Goal: Transaction & Acquisition: Book appointment/travel/reservation

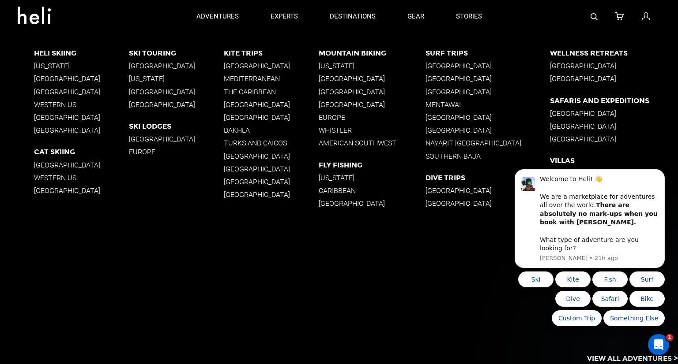
click at [53, 63] on p "[US_STATE]" at bounding box center [81, 66] width 95 height 8
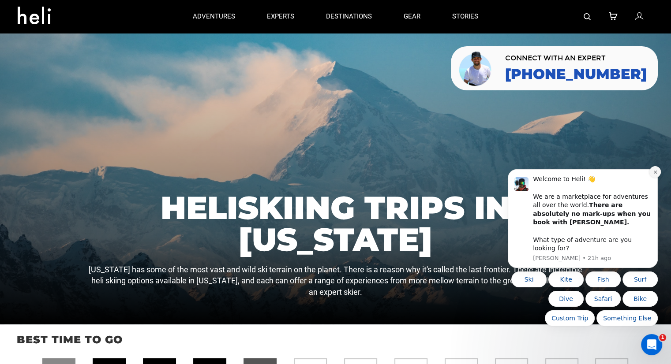
click at [654, 175] on icon "Dismiss notification" at bounding box center [655, 172] width 5 height 5
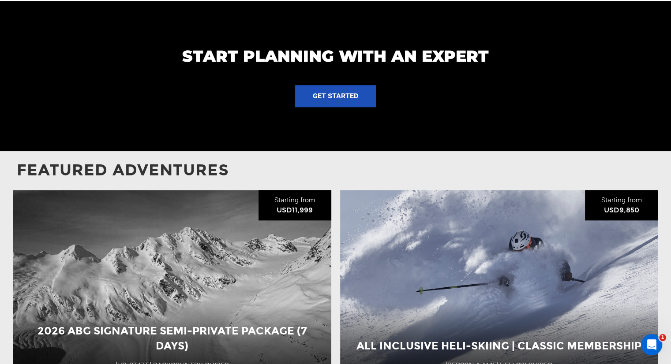
scroll to position [927, 0]
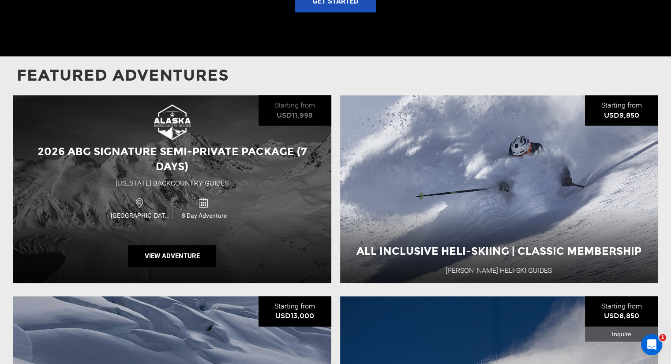
click at [194, 163] on div "2026 ABG Signature Semi-Private Package (7 Days)" at bounding box center [172, 159] width 318 height 30
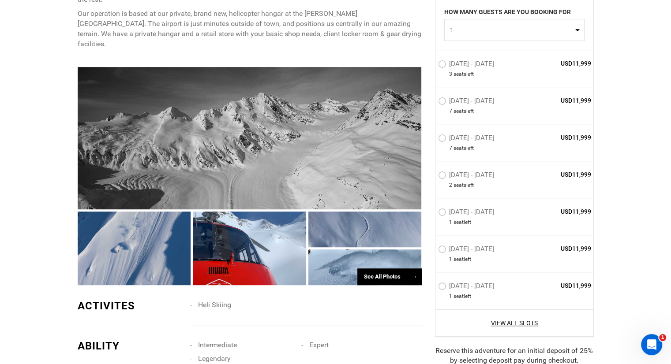
scroll to position [441, 0]
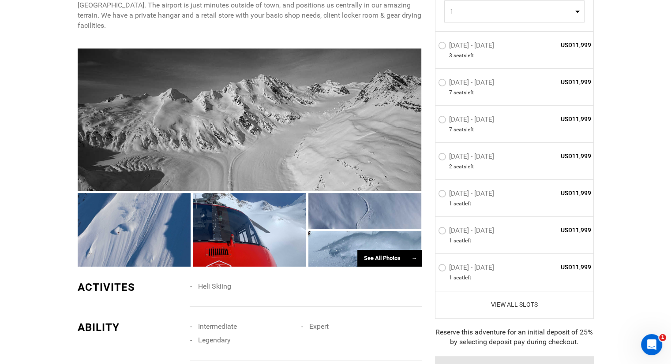
click at [530, 300] on link "View All Slots" at bounding box center [514, 304] width 153 height 9
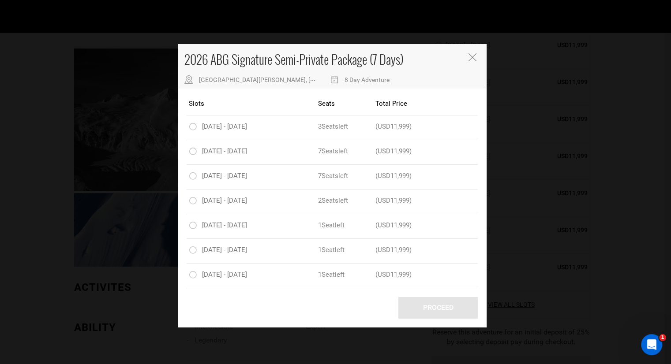
click at [615, 181] on div "2026 ABG Signature Semi-Private Package (7 Days) Airport Rd, Valdez, AK 99686, …" at bounding box center [335, 182] width 671 height 364
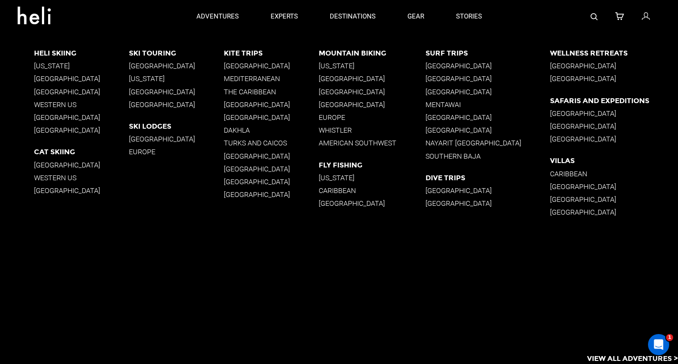
click at [60, 66] on p "[US_STATE]" at bounding box center [81, 66] width 95 height 8
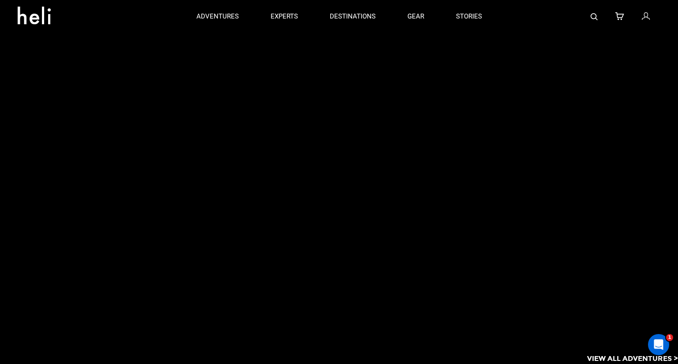
click at [53, 66] on div at bounding box center [356, 149] width 644 height 232
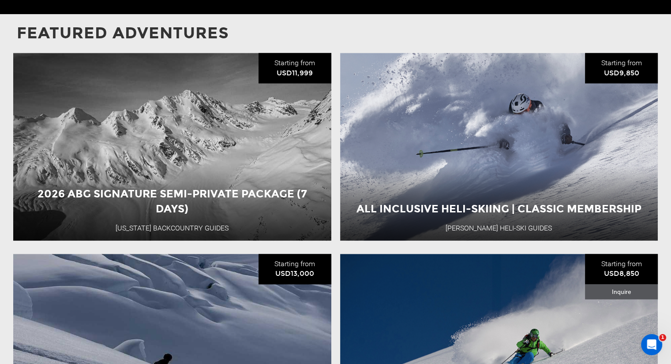
scroll to position [1059, 0]
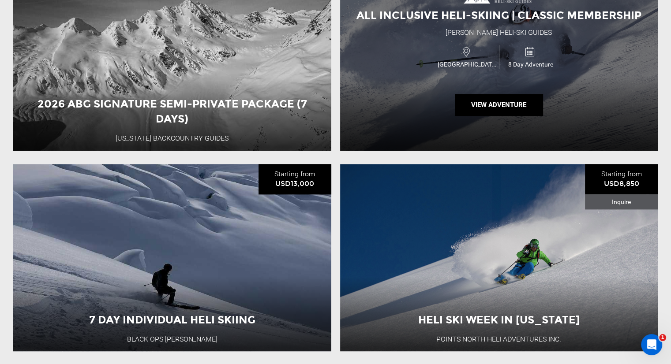
click at [443, 77] on div "All Inclusive Heli-Skiing | Classic Membership Valdez Heli-Ski Guides USA 8 Day…" at bounding box center [499, 57] width 318 height 188
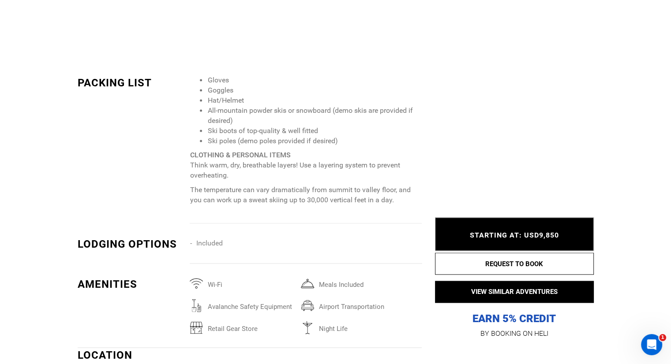
scroll to position [1235, 0]
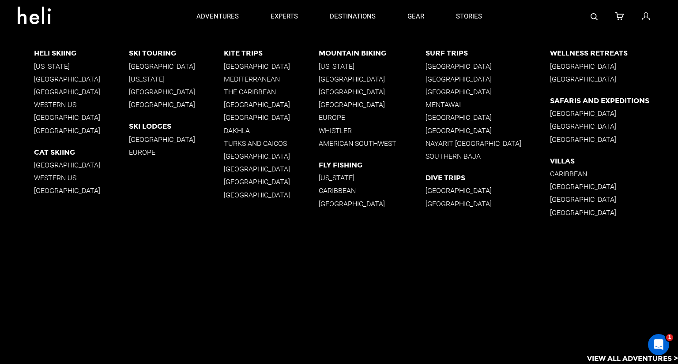
click at [46, 65] on p "[US_STATE]" at bounding box center [81, 66] width 95 height 8
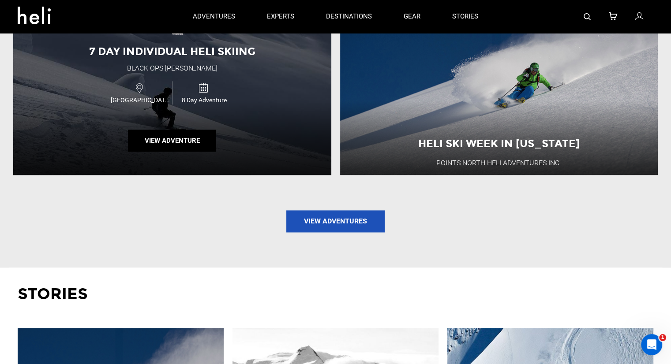
scroll to position [1191, 0]
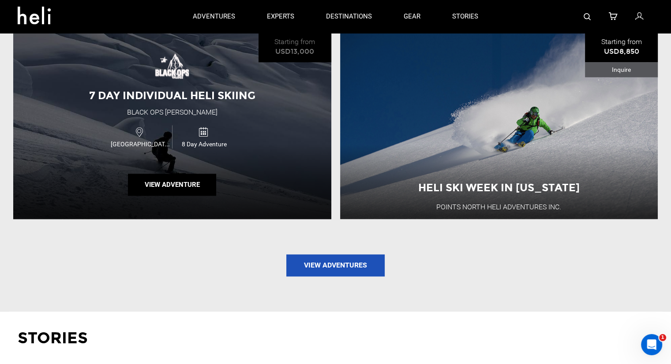
click at [88, 110] on div "7 Day Individual Heli Skiing Black Ops [GEOGRAPHIC_DATA] [GEOGRAPHIC_DATA] 8 Da…" at bounding box center [172, 126] width 318 height 188
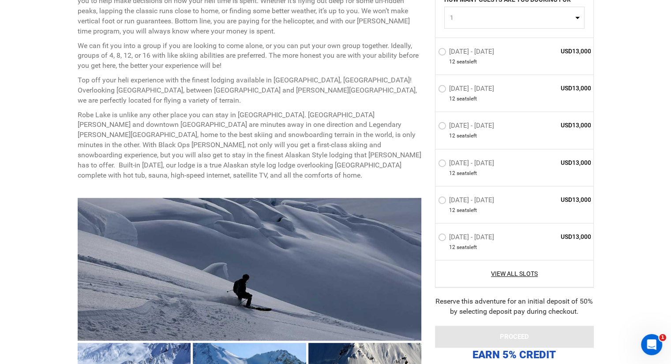
scroll to position [529, 0]
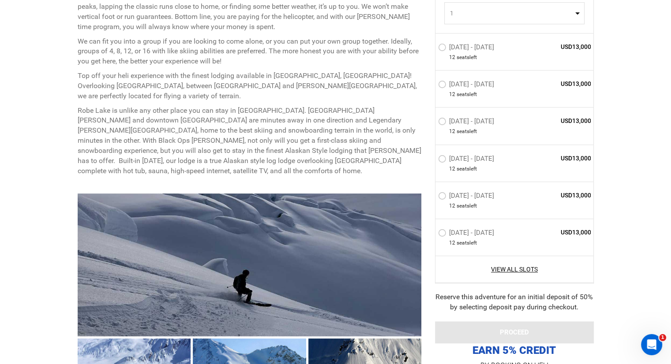
click at [502, 263] on div "View All Slots" at bounding box center [515, 269] width 158 height 27
click at [503, 271] on link "View All Slots" at bounding box center [514, 270] width 153 height 9
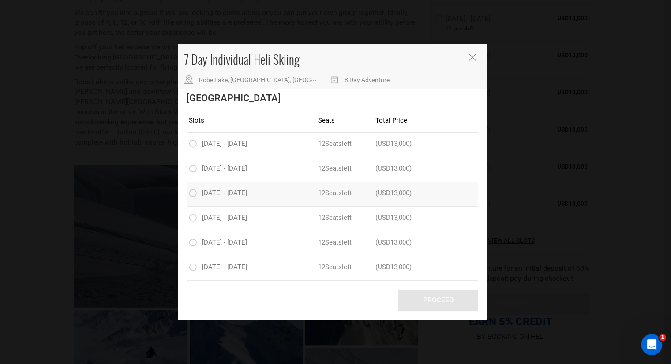
scroll to position [618, 0]
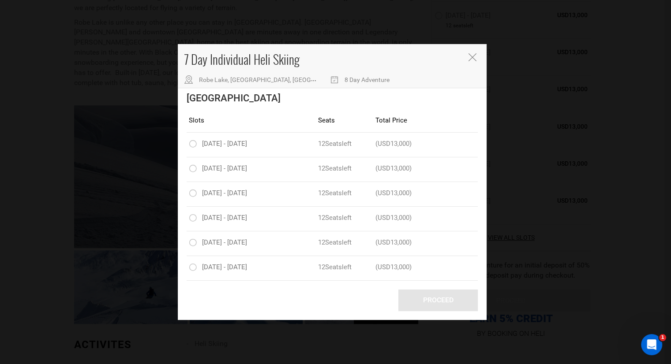
click at [473, 62] on button "Close" at bounding box center [473, 57] width 10 height 9
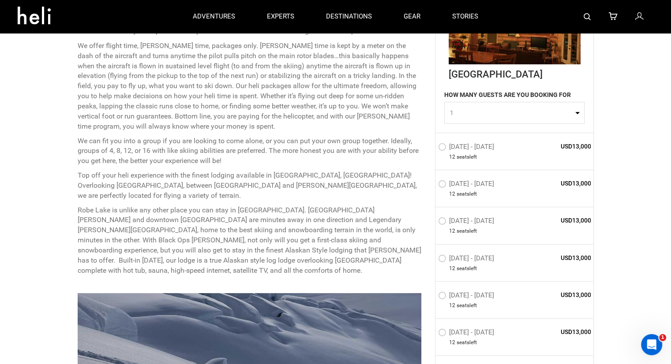
scroll to position [397, 0]
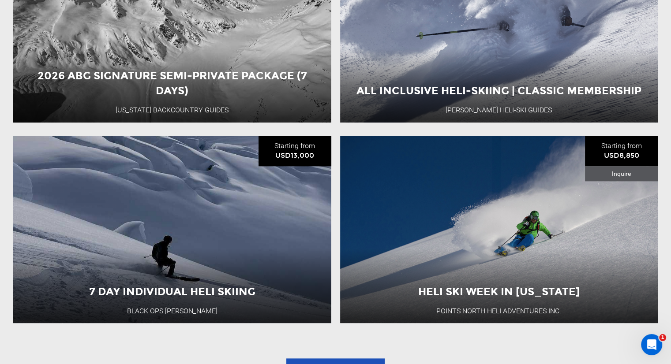
scroll to position [1147, 0]
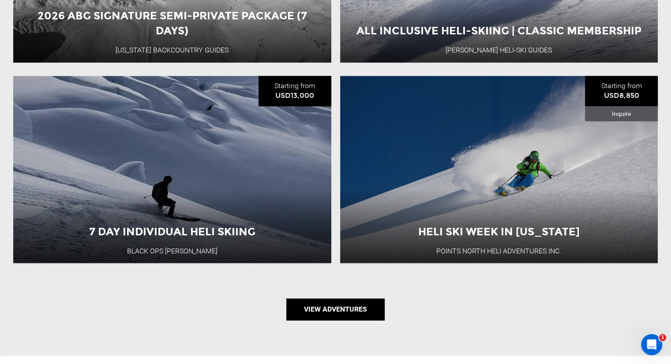
click at [300, 309] on link "View Adventures" at bounding box center [335, 310] width 98 height 22
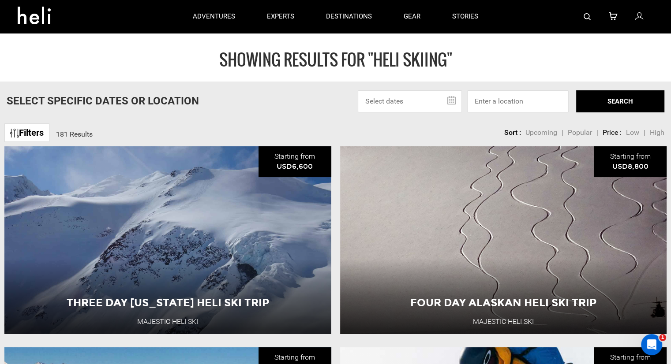
click at [438, 98] on input "text" at bounding box center [410, 101] width 104 height 22
click at [450, 98] on input "text" at bounding box center [410, 101] width 104 height 22
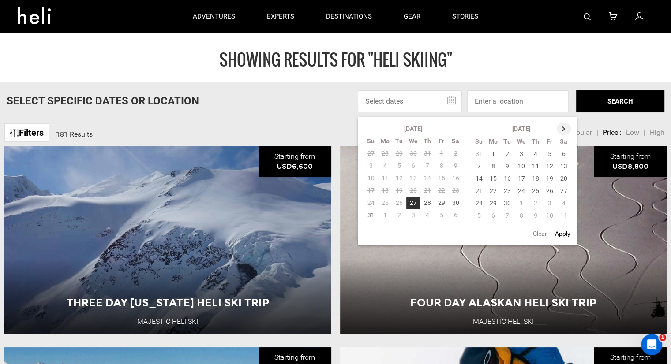
click at [566, 128] on th at bounding box center [564, 129] width 14 height 12
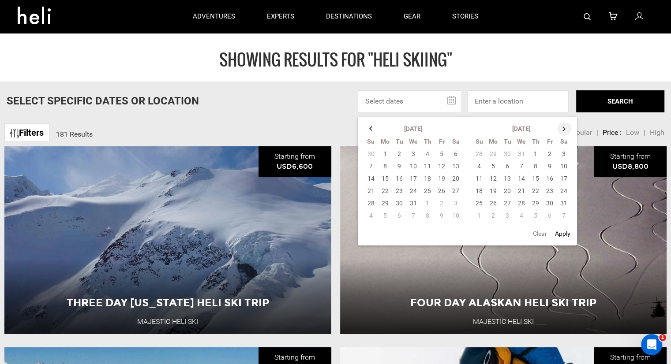
click at [566, 128] on th at bounding box center [564, 129] width 14 height 12
click at [561, 130] on th at bounding box center [564, 129] width 14 height 12
click at [364, 126] on tr "[DATE]" at bounding box center [413, 129] width 99 height 13
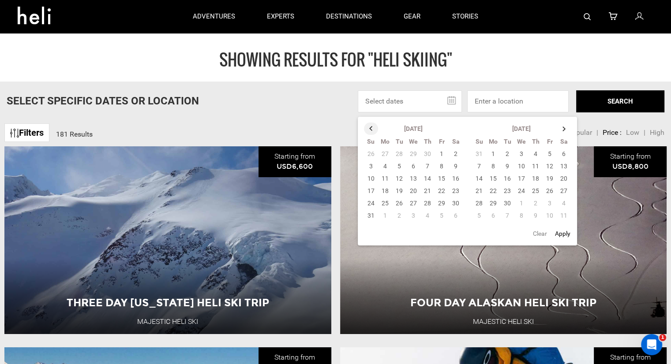
click at [367, 126] on th at bounding box center [371, 129] width 14 height 12
click at [480, 201] on td "24" at bounding box center [479, 203] width 14 height 12
click at [563, 128] on th at bounding box center [564, 129] width 14 height 12
click at [368, 128] on th at bounding box center [371, 129] width 14 height 12
click at [541, 235] on button "Clear" at bounding box center [539, 234] width 19 height 16
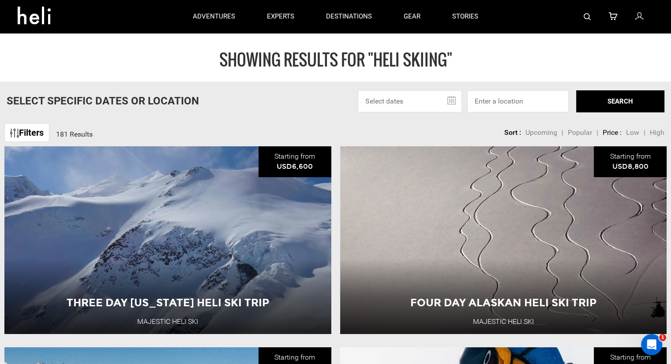
click at [420, 94] on input "text" at bounding box center [410, 101] width 104 height 22
click at [452, 99] on input "text" at bounding box center [410, 101] width 104 height 22
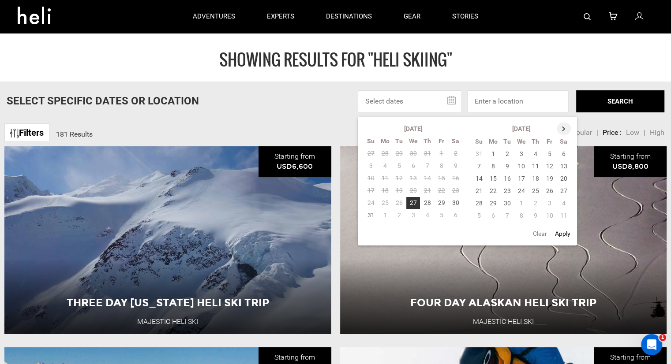
click at [563, 128] on th at bounding box center [564, 129] width 14 height 12
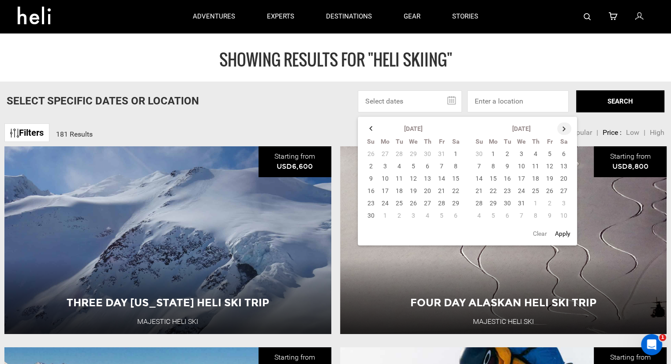
click at [563, 128] on th at bounding box center [564, 129] width 14 height 12
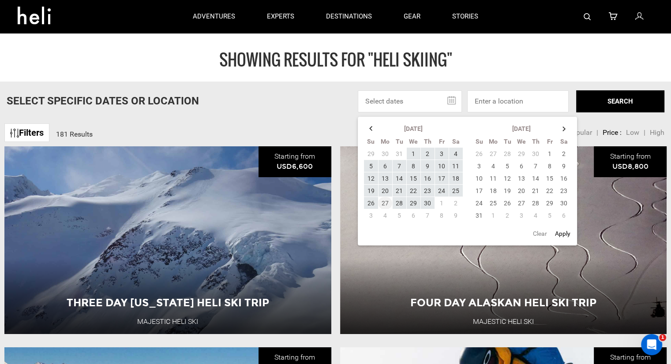
click at [383, 202] on td "27" at bounding box center [385, 203] width 14 height 12
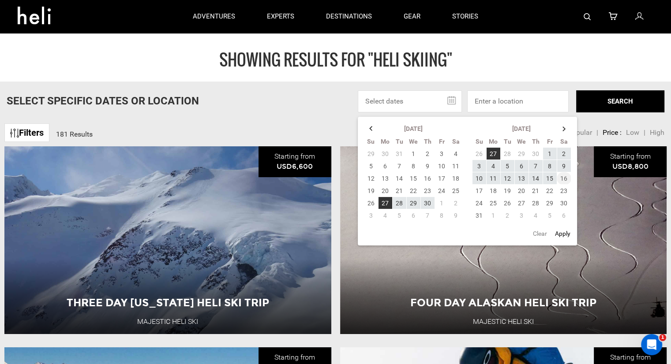
click at [563, 178] on td "16" at bounding box center [564, 179] width 15 height 12
click at [560, 235] on button "Apply" at bounding box center [562, 234] width 21 height 16
type input "[DATE] - [DATE]"
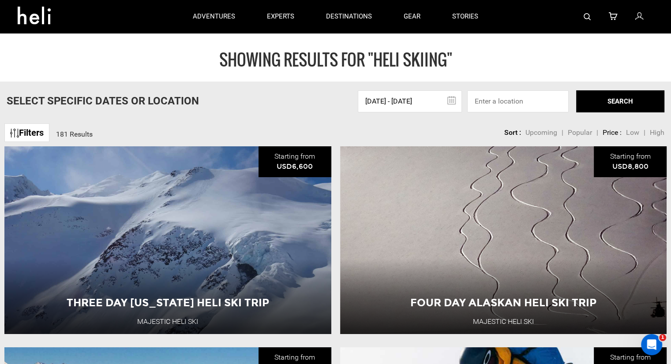
click at [641, 102] on button "SEARCH" at bounding box center [620, 101] width 88 height 22
type input "Heli Skiing"
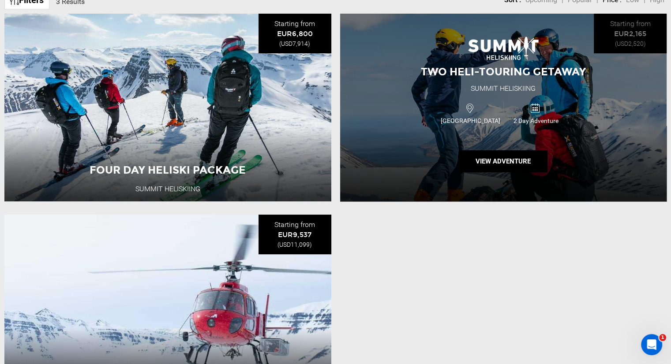
scroll to position [44, 0]
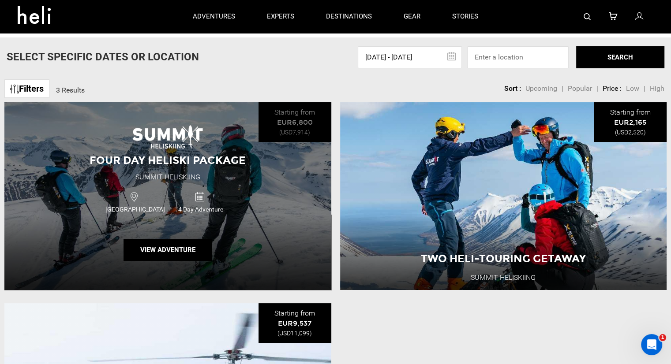
click at [146, 161] on span "Four Day Heliski Package" at bounding box center [168, 160] width 156 height 13
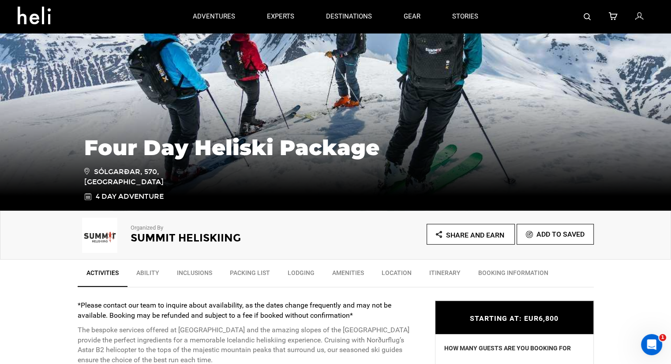
scroll to position [88, 0]
